Goal: Transaction & Acquisition: Purchase product/service

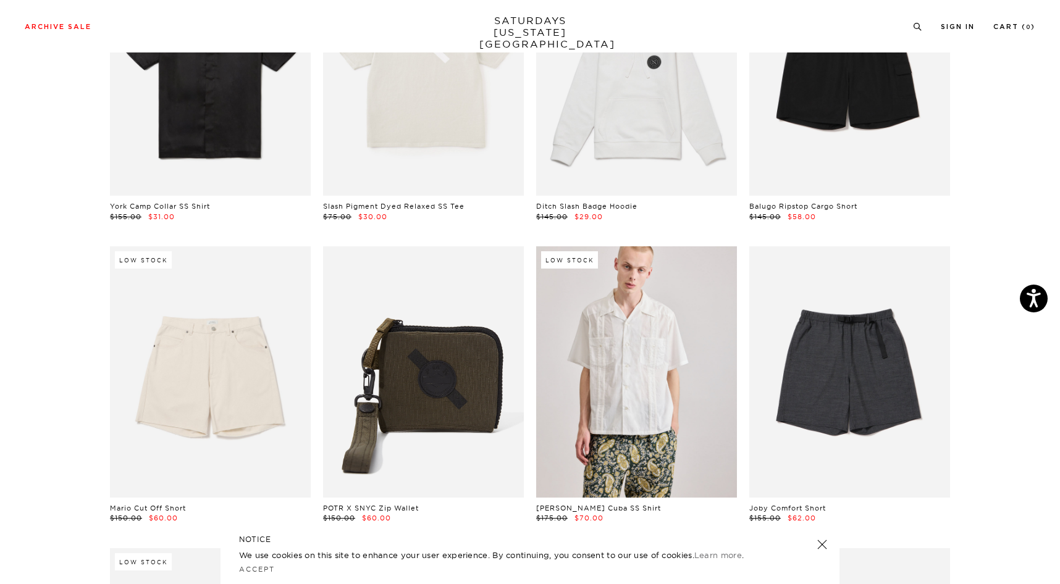
scroll to position [2669, 0]
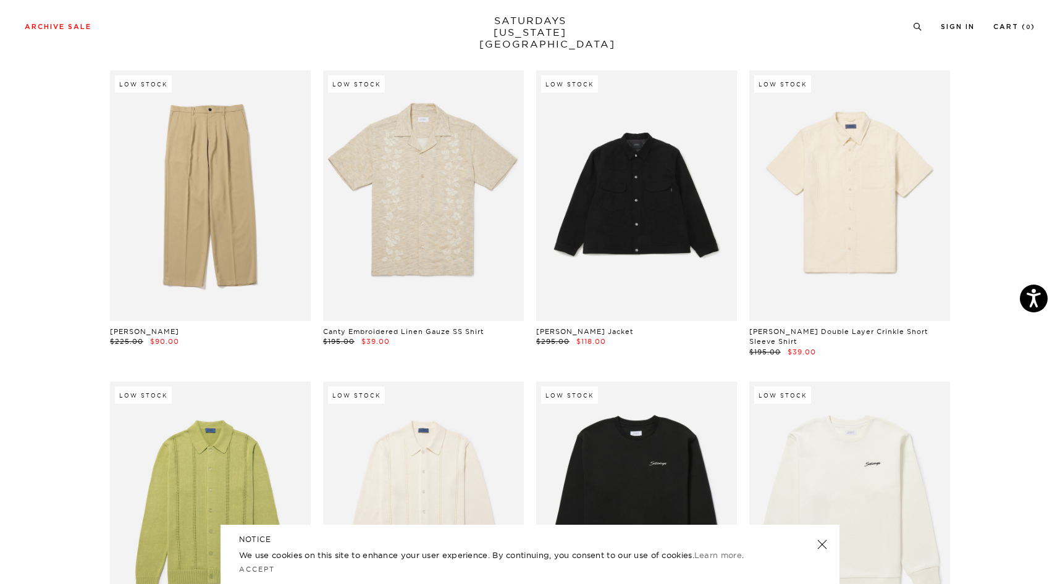
click at [526, 270] on div "Low Stock Canty Embroidered Linen Gauze SS Shirt $195.00 $39.00" at bounding box center [423, 213] width 213 height 287
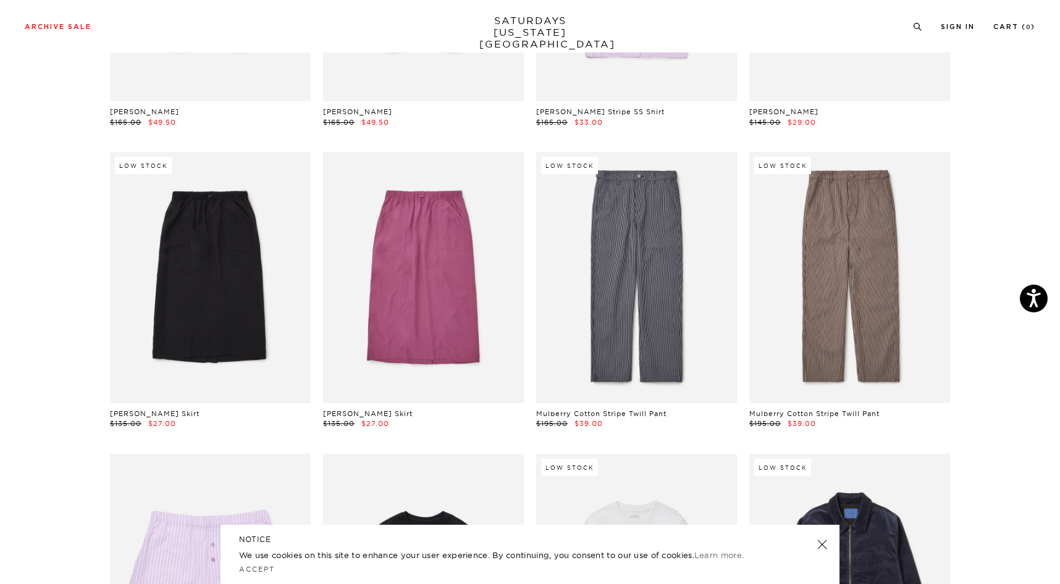
scroll to position [14157, 0]
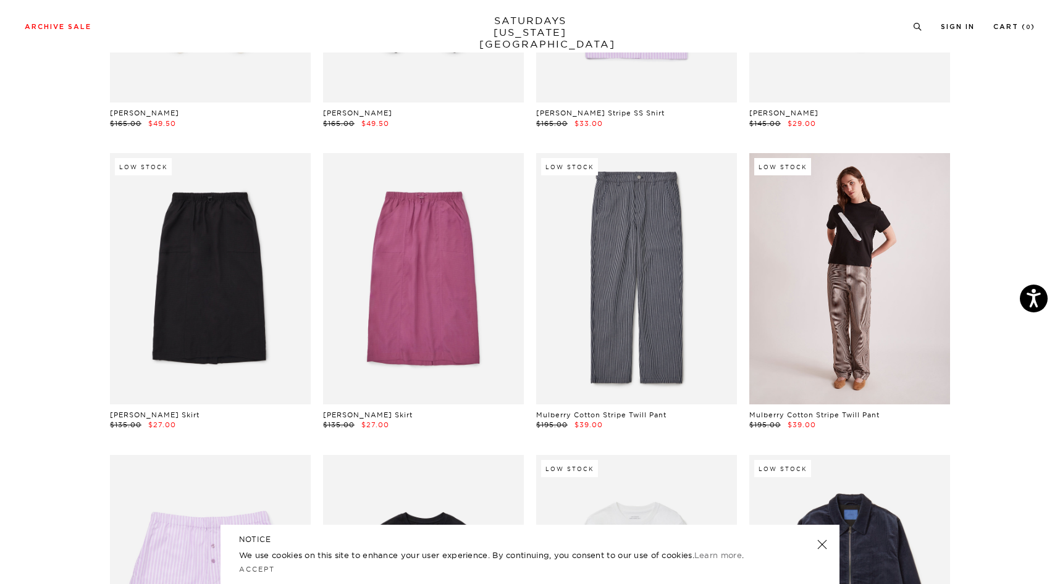
click at [894, 244] on link at bounding box center [849, 278] width 201 height 251
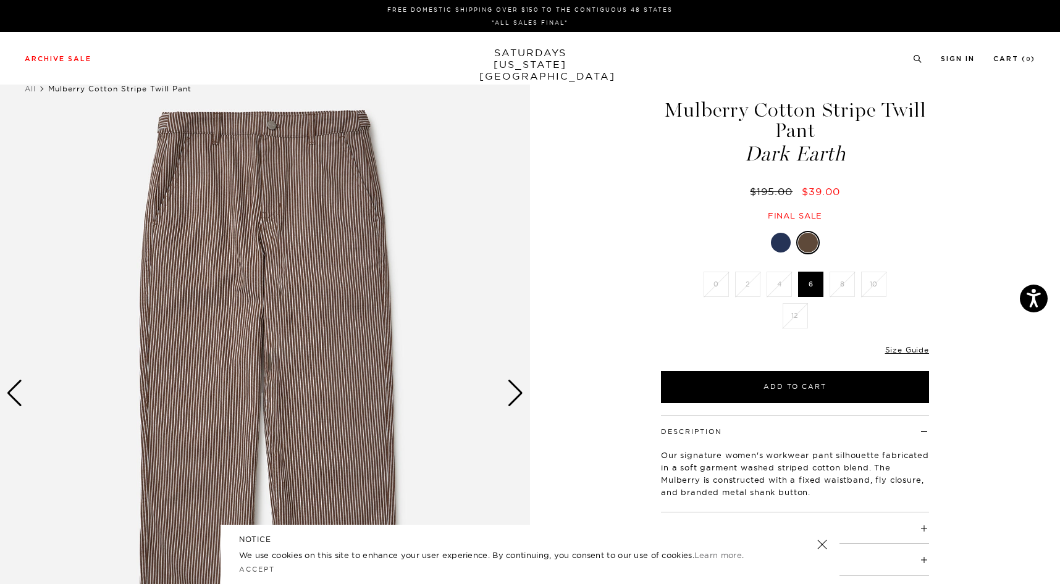
click at [527, 54] on link "SATURDAYS NEW YORK CITY" at bounding box center [530, 64] width 102 height 35
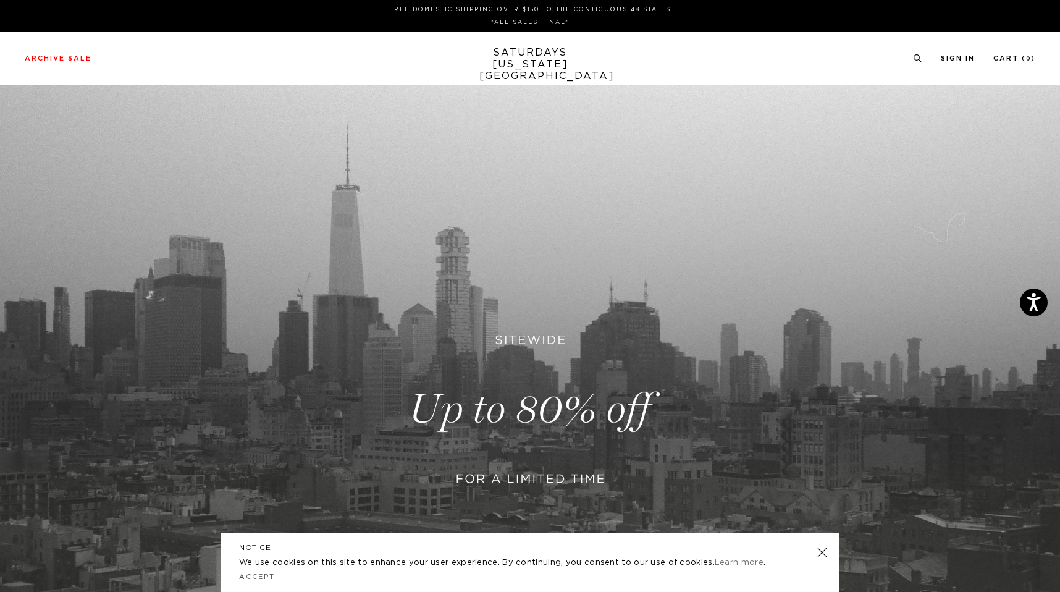
click at [328, 414] on link at bounding box center [530, 409] width 1060 height 649
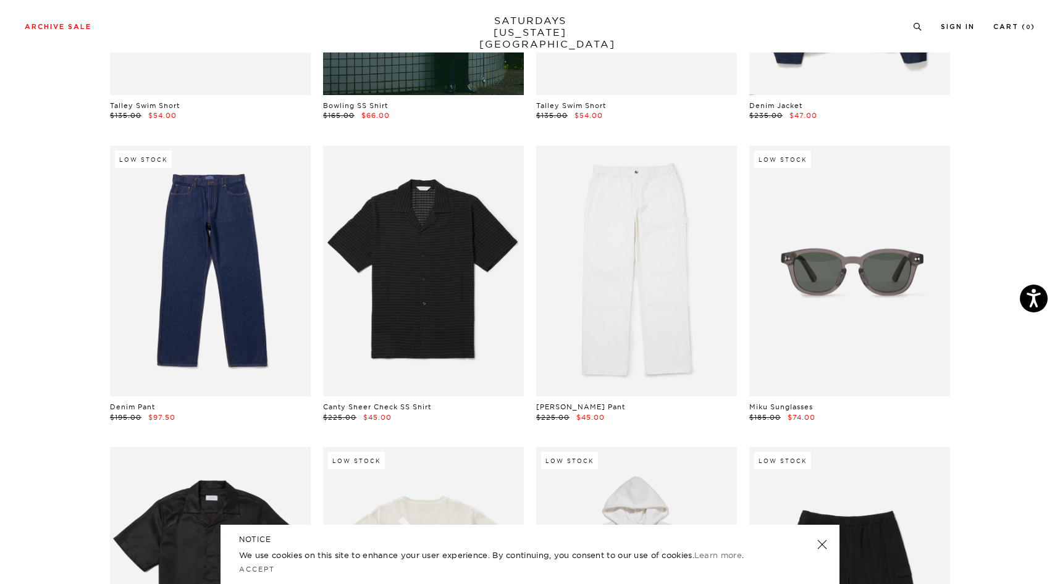
scroll to position [2096, 0]
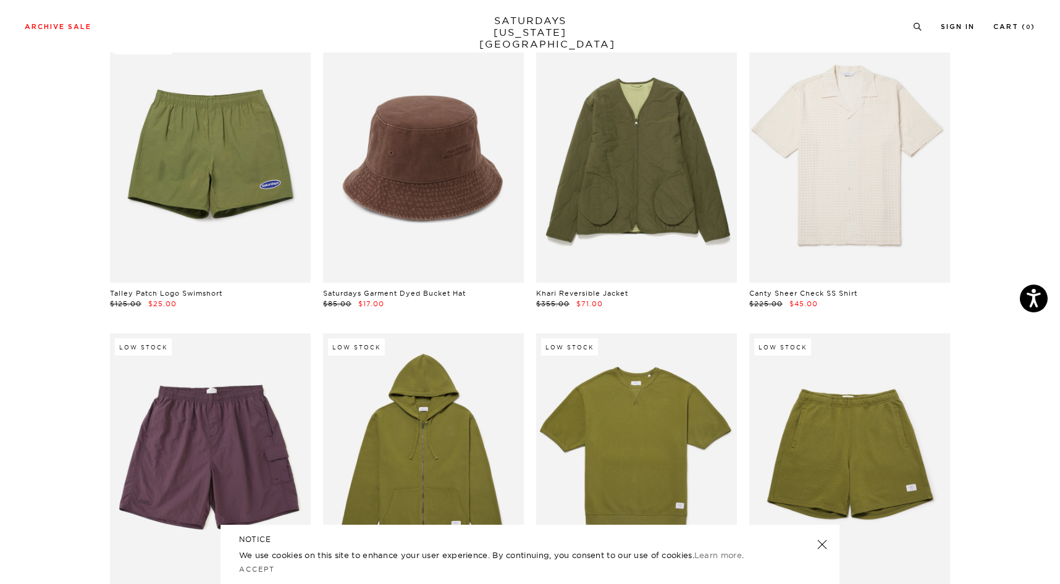
scroll to position [7053, 1]
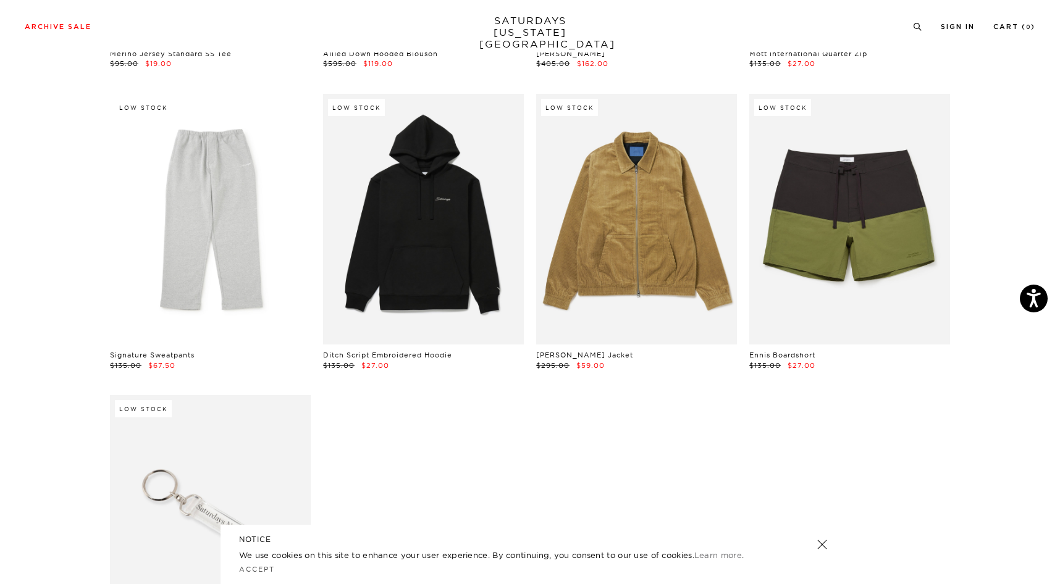
scroll to position [19007, 0]
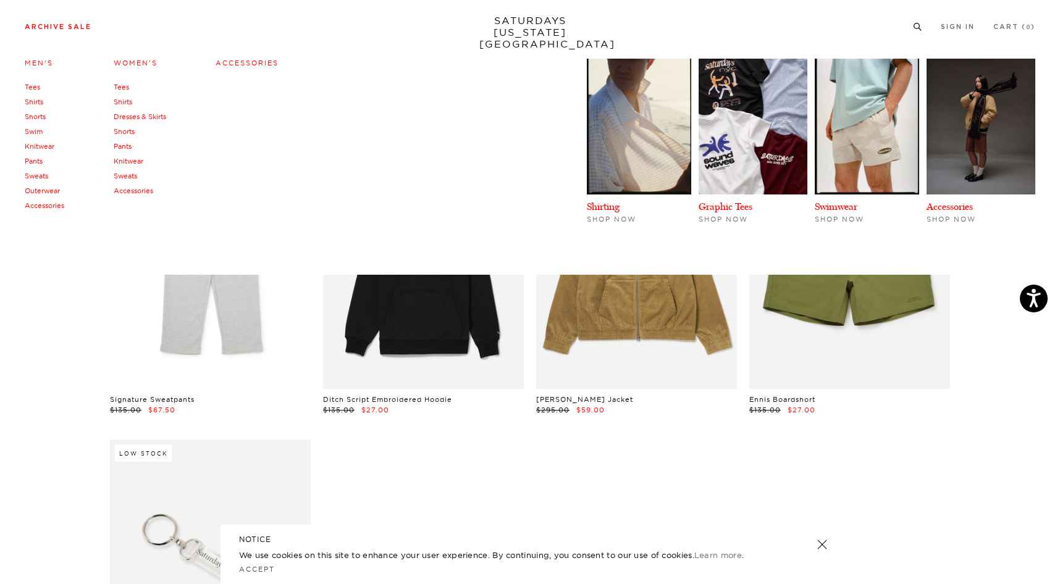
click at [42, 180] on link "Sweats" at bounding box center [36, 176] width 23 height 9
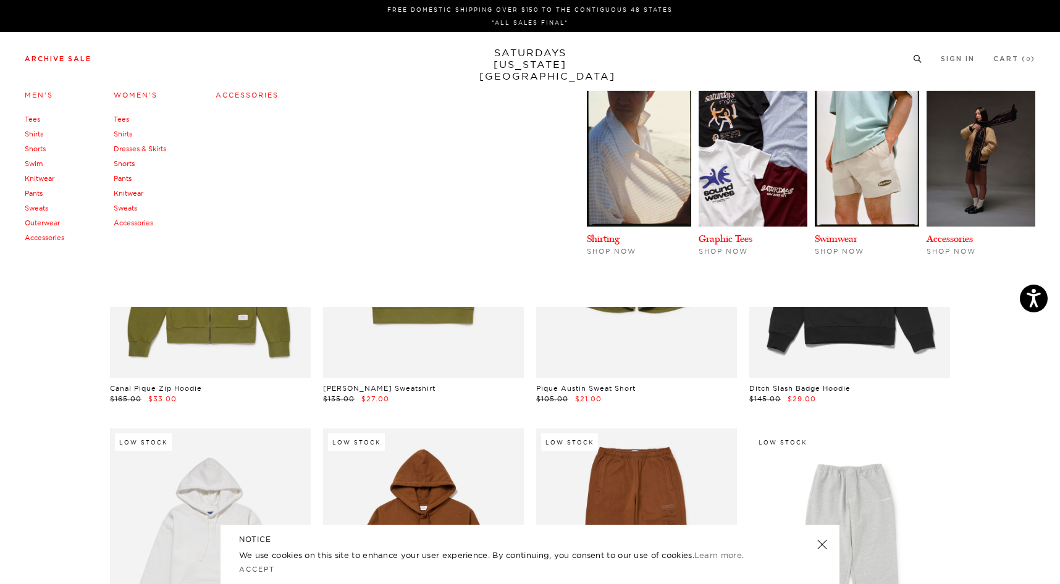
click at [48, 237] on link "Accessories" at bounding box center [45, 237] width 40 height 9
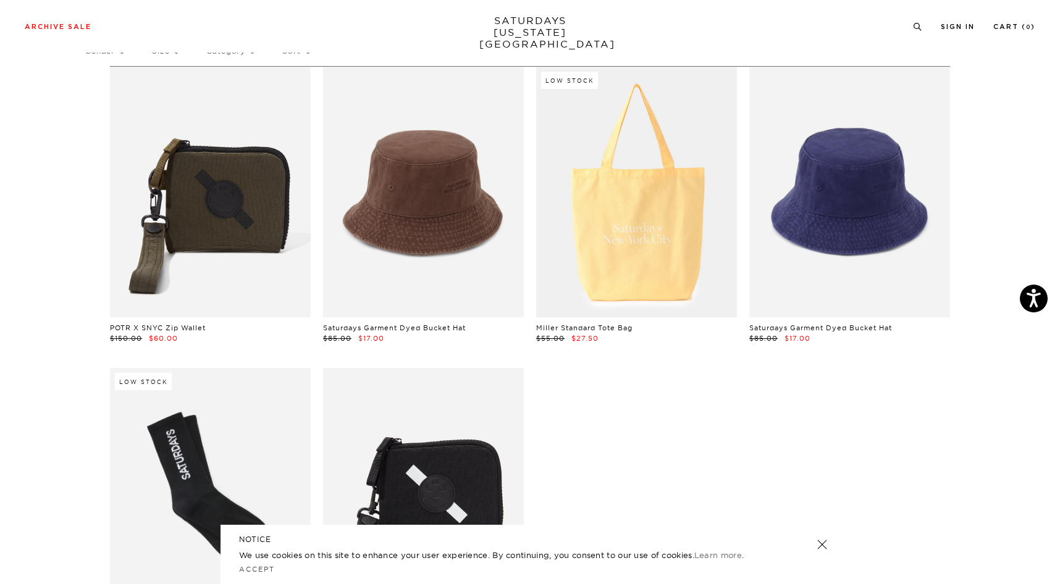
scroll to position [59, 0]
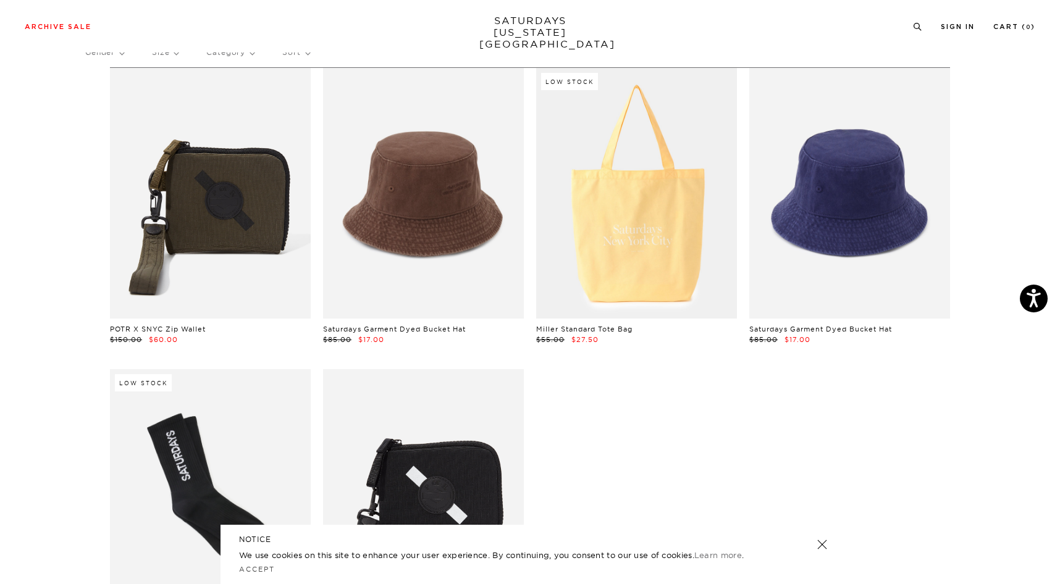
click at [49, 228] on section "POTR X SNYC Zip Wallet $150.00 $60.00 Saturdays Garment Dyed Bucket Hat $85.00 …" at bounding box center [530, 385] width 1060 height 637
